Goal: Transaction & Acquisition: Purchase product/service

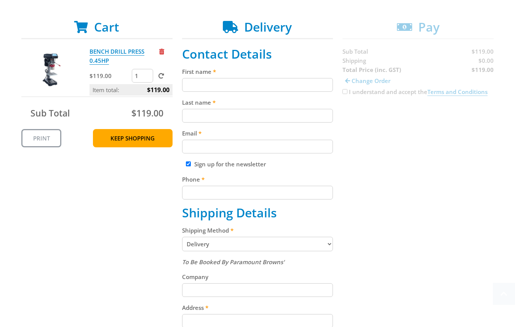
scroll to position [138, 0]
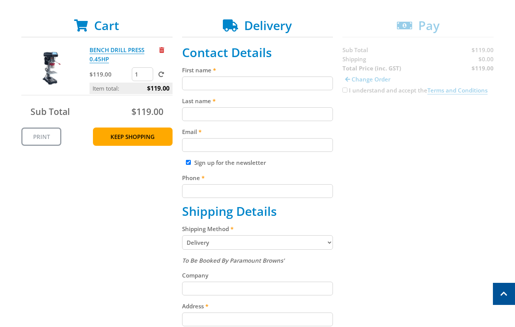
click at [257, 87] on input "First name" at bounding box center [257, 84] width 151 height 14
paste input "[PERSON_NAME]"
type input "[PERSON_NAME]"
click at [225, 103] on label "Last name" at bounding box center [257, 100] width 151 height 9
click at [225, 107] on input "Last name" at bounding box center [257, 114] width 151 height 14
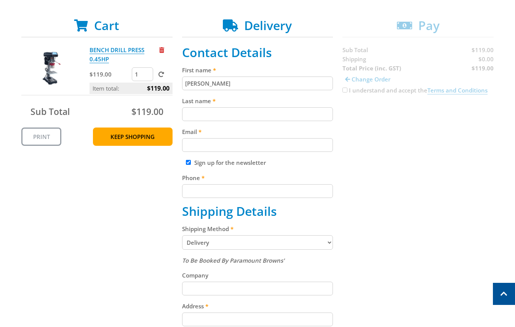
paste input "[PERSON_NAME]"
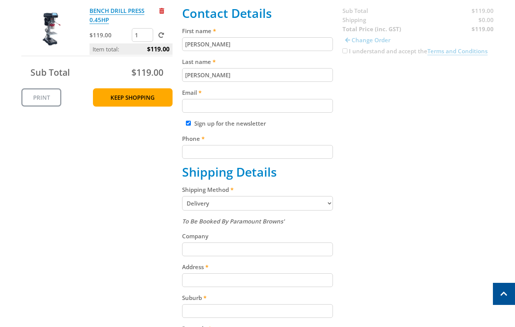
scroll to position [179, 0]
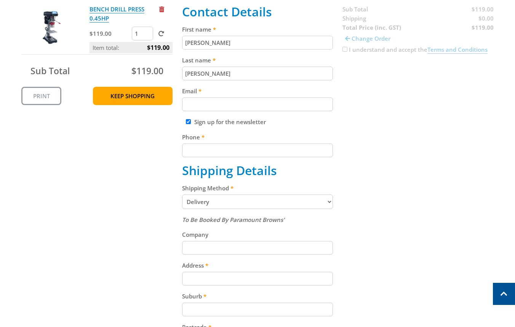
type input "[PERSON_NAME]"
drag, startPoint x: 209, startPoint y: 101, endPoint x: 373, endPoint y: 127, distance: 165.6
click at [216, 103] on input "Email" at bounding box center [257, 105] width 151 height 14
paste input "[EMAIL_ADDRESS][DOMAIN_NAME]"
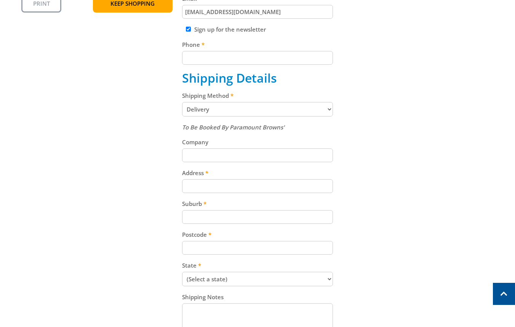
scroll to position [280, 0]
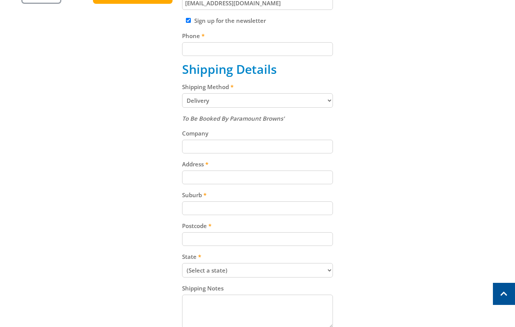
type input "[EMAIL_ADDRESS][DOMAIN_NAME]"
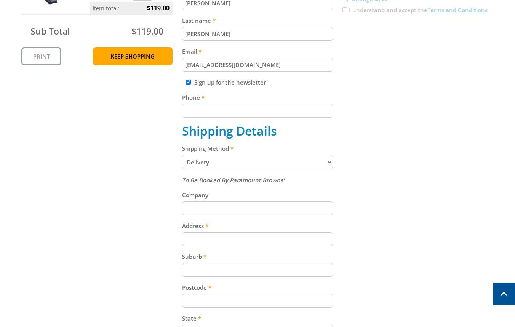
scroll to position [207, 0]
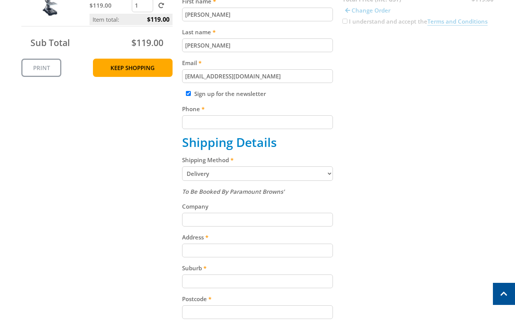
drag, startPoint x: 250, startPoint y: 123, endPoint x: 298, endPoint y: 131, distance: 49.0
click at [251, 125] on input "Phone" at bounding box center [257, 122] width 151 height 14
paste input "[PHONE_NUMBER]"
type input "[PHONE_NUMBER]"
click at [405, 141] on div "Cart BENCH DRILL PRESS 0.45HP $119.00 1 Item total: $119.00 Sub Total $119.00 P…" at bounding box center [257, 192] width 473 height 487
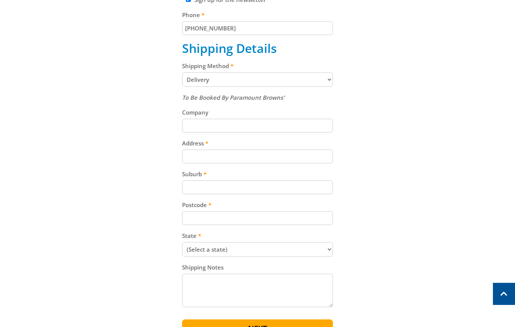
scroll to position [304, 0]
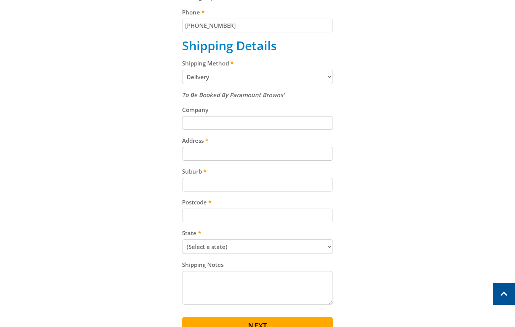
click at [314, 79] on select "Pickup from Gepps Cross Delivery" at bounding box center [257, 77] width 151 height 14
click at [182, 70] on select "Pickup from Gepps Cross Delivery" at bounding box center [257, 77] width 151 height 14
click at [296, 78] on select "Pickup from Gepps Cross Delivery" at bounding box center [257, 77] width 151 height 14
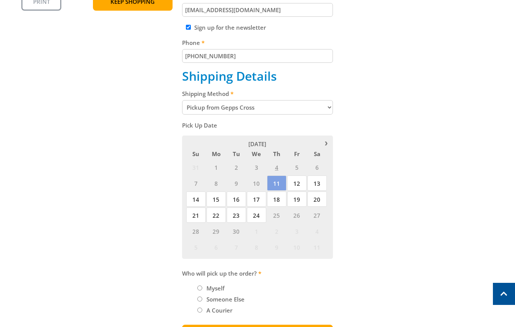
scroll to position [274, 0]
click at [308, 103] on select "Pickup from Gepps Cross Delivery" at bounding box center [257, 107] width 151 height 14
select select "Delivery"
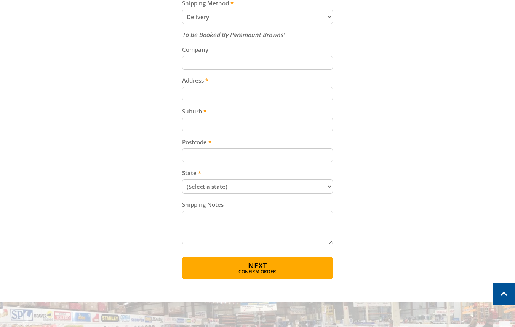
scroll to position [365, 0]
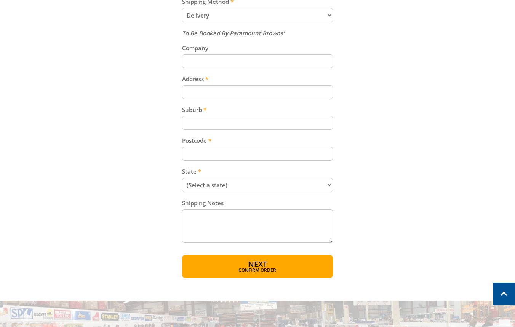
click at [219, 88] on input "Address" at bounding box center [257, 92] width 151 height 14
paste input "[STREET_ADDRESS]"
type input "[STREET_ADDRESS]"
click at [223, 126] on input "Suburb" at bounding box center [257, 123] width 151 height 14
paste input "Gepps Cross"
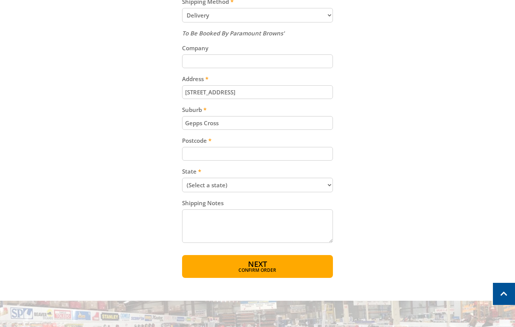
type input "Gepps Cross"
drag, startPoint x: 198, startPoint y: 157, endPoint x: 205, endPoint y: 156, distance: 7.7
click at [202, 156] on input "Postcode" at bounding box center [257, 154] width 151 height 14
paste input "5094"
type input "5094"
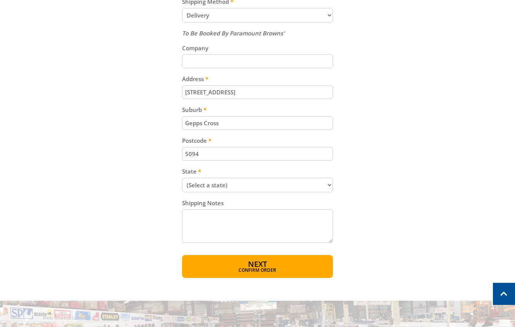
click at [266, 185] on select "(Select a state) [GEOGRAPHIC_DATA] [GEOGRAPHIC_DATA] [GEOGRAPHIC_DATA] [GEOGRAP…" at bounding box center [257, 185] width 151 height 14
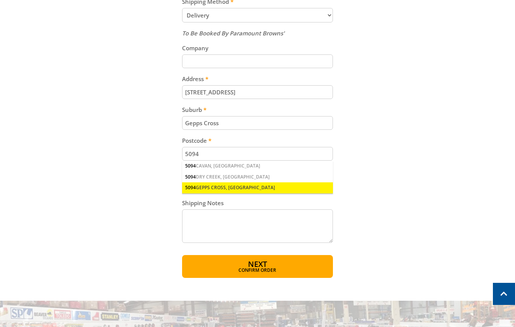
select select "SA"
click at [182, 178] on select "(Select a state) [GEOGRAPHIC_DATA] [GEOGRAPHIC_DATA] [GEOGRAPHIC_DATA] [GEOGRAP…" at bounding box center [257, 185] width 151 height 14
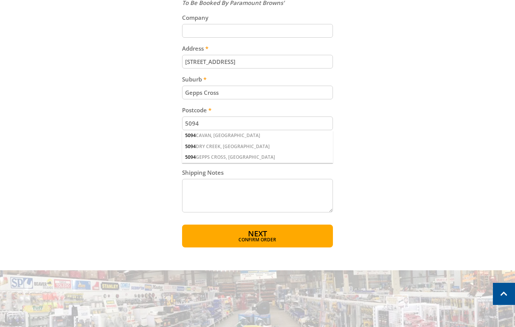
scroll to position [399, 0]
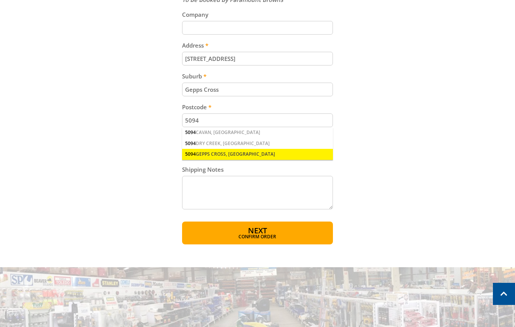
click at [249, 156] on div "5094 GEPPS CROSS, [GEOGRAPHIC_DATA]" at bounding box center [257, 154] width 151 height 11
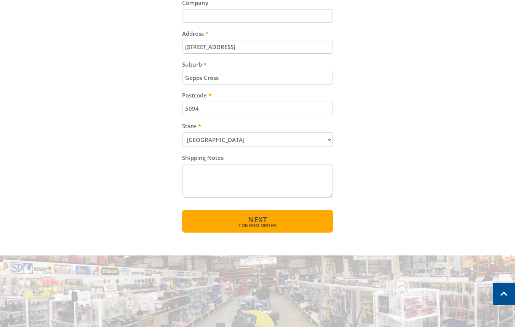
scroll to position [411, 0]
click at [264, 229] on button "Next Confirm order" at bounding box center [257, 221] width 151 height 23
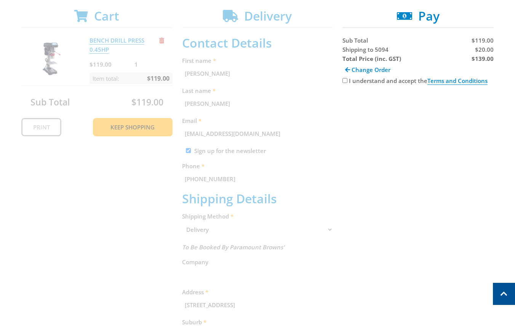
scroll to position [155, 0]
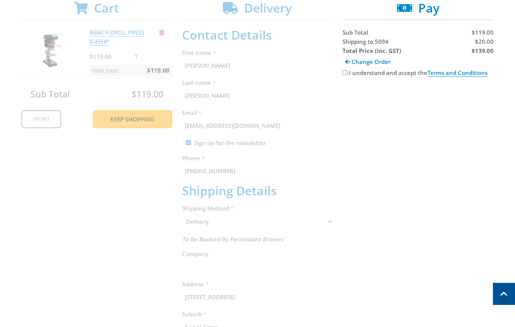
click at [297, 181] on div "Cart BENCH DRILL PRESS 0.45HP $119.00 1 Item total: $119.00 Sub Total $119.00 P…" at bounding box center [257, 240] width 473 height 479
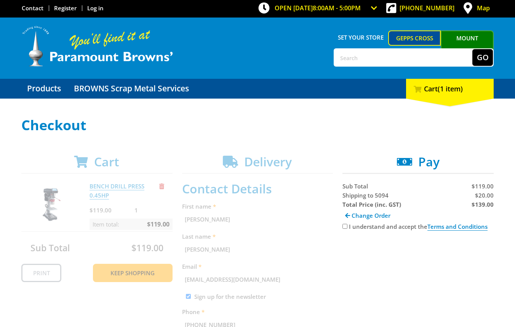
scroll to position [0, 0]
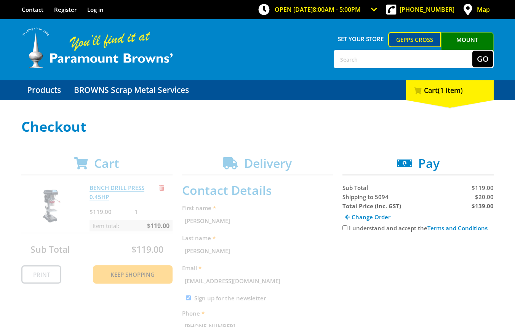
click at [344, 227] on input "I understand and accept the Terms and Conditions" at bounding box center [345, 228] width 5 height 5
checkbox input "true"
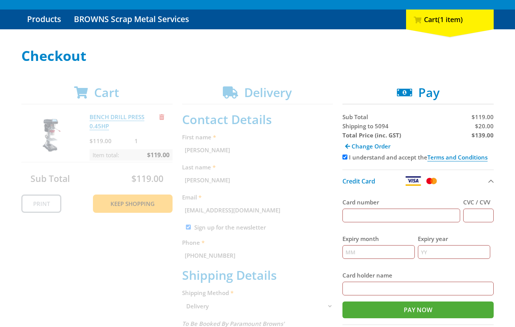
scroll to position [63, 0]
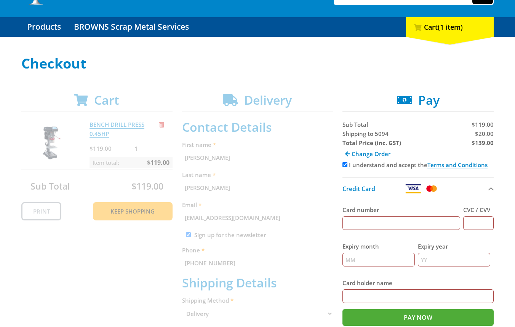
click at [408, 223] on input "Card number" at bounding box center [402, 223] width 118 height 14
type input "[CREDIT_CARD_NUMBER]"
type input "123"
type input "12"
type input "2025"
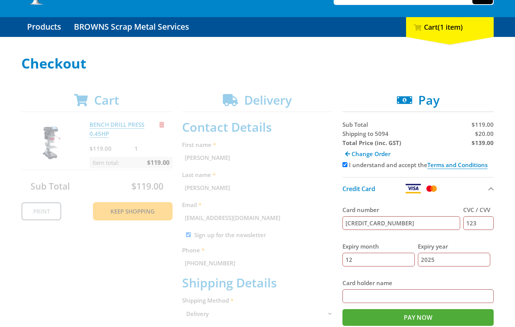
click at [397, 297] on input "Card holder name" at bounding box center [418, 297] width 151 height 14
click at [364, 298] on input "Card holder name" at bounding box center [418, 297] width 151 height 14
drag, startPoint x: 377, startPoint y: 289, endPoint x: 383, endPoint y: 293, distance: 6.6
click at [377, 289] on div "Card holder name" at bounding box center [418, 291] width 151 height 25
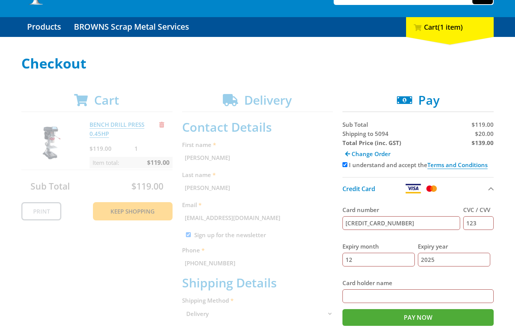
drag, startPoint x: 383, startPoint y: 296, endPoint x: 392, endPoint y: 298, distance: 9.4
click at [384, 297] on input "Card holder name" at bounding box center [418, 297] width 151 height 14
paste input "[PERSON_NAME]"
type input "[PERSON_NAME]"
click at [485, 136] on span "$20.00" at bounding box center [484, 134] width 19 height 8
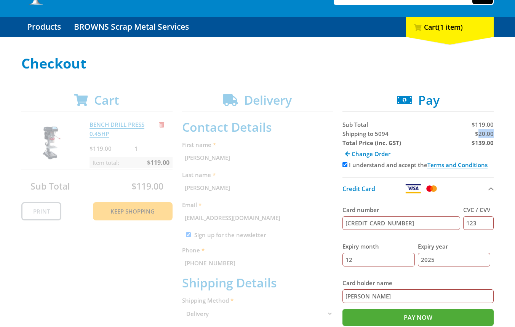
click at [485, 136] on span "$20.00" at bounding box center [484, 134] width 19 height 8
copy span "20.00"
click at [482, 145] on strong "$139.00" at bounding box center [483, 143] width 22 height 8
click at [481, 145] on strong "$139.00" at bounding box center [483, 143] width 22 height 8
click at [481, 144] on strong "$139.00" at bounding box center [483, 143] width 22 height 8
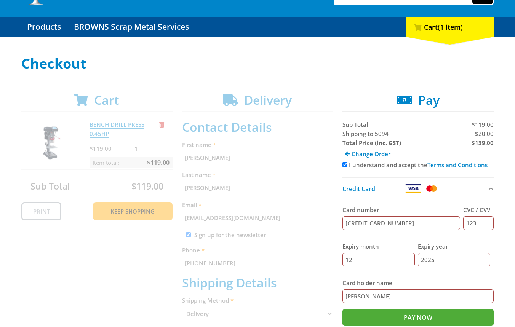
click at [481, 144] on strong "$139.00" at bounding box center [483, 143] width 22 height 8
copy strong "139.00"
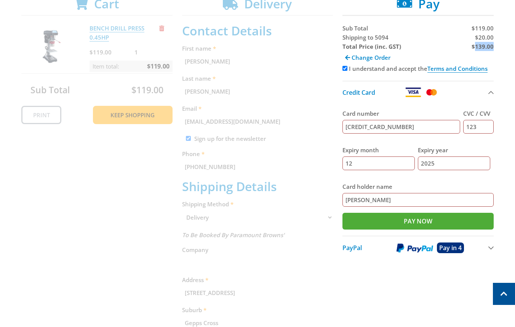
scroll to position [161, 0]
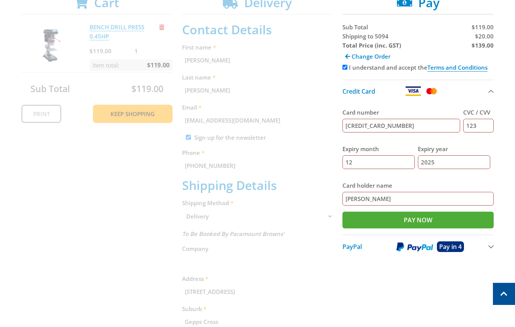
click at [346, 127] on input "[CREDIT_CARD_NUMBER]" at bounding box center [402, 126] width 118 height 14
click at [338, 146] on div "Cart BENCH DRILL PRESS 0.45HP $119.00 1 Item total: $119.00 Sub Total $119.00 P…" at bounding box center [257, 234] width 473 height 479
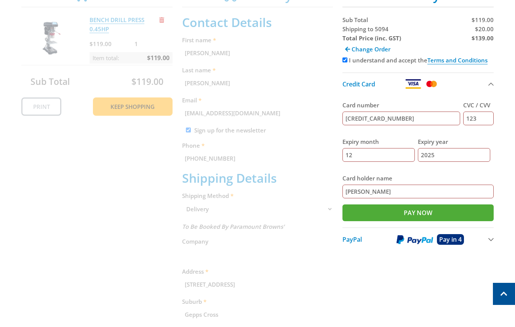
scroll to position [169, 0]
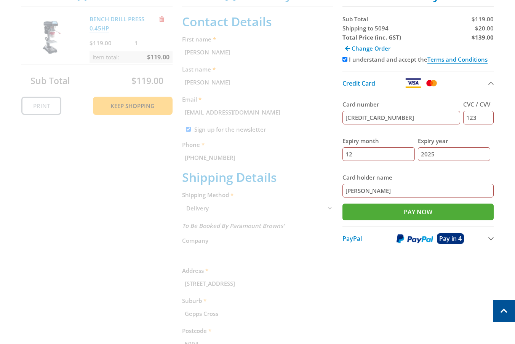
click at [101, 12] on div "Cart BENCH DRILL PRESS 0.45HP $119.00 1 Item total: $119.00 Sub Total $119.00 P…" at bounding box center [257, 226] width 473 height 479
